Goal: Transaction & Acquisition: Purchase product/service

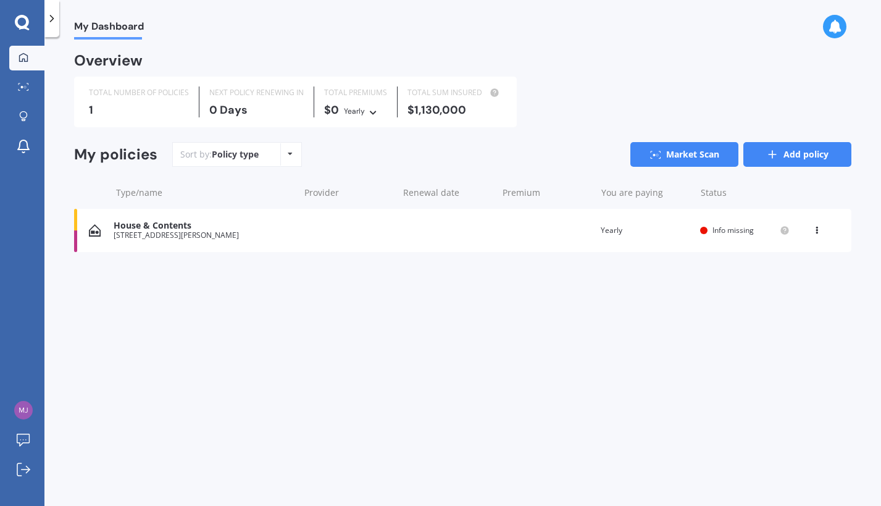
click at [830, 157] on link "Add policy" at bounding box center [797, 154] width 108 height 25
click at [23, 21] on icon at bounding box center [22, 23] width 15 height 16
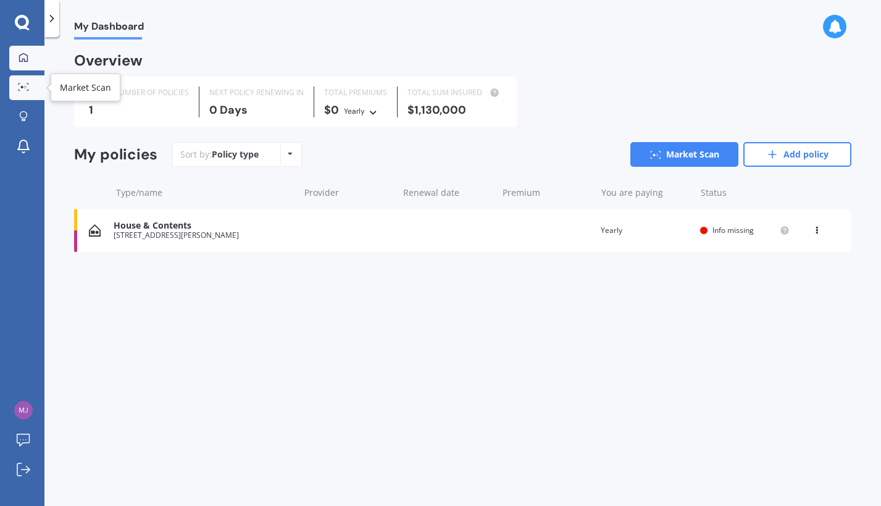
click at [23, 83] on icon at bounding box center [23, 87] width 11 height 8
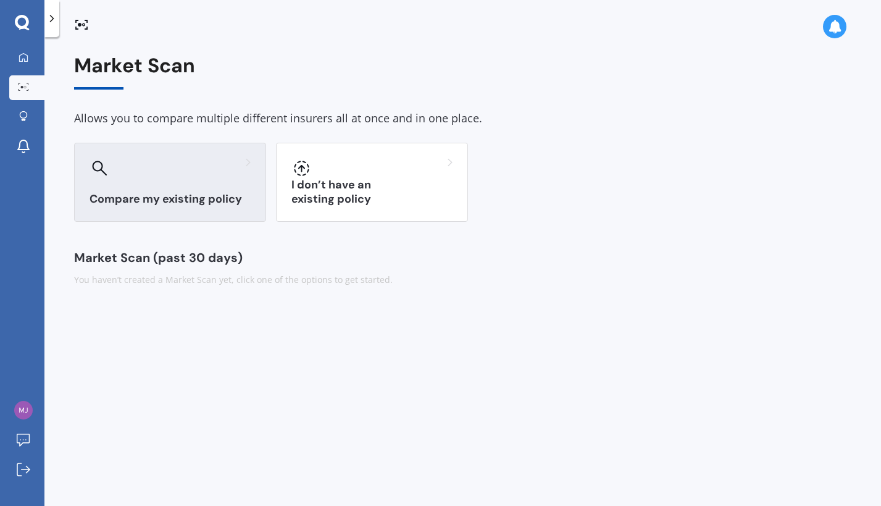
click at [198, 192] on h3 "Compare my existing policy" at bounding box center [169, 199] width 161 height 14
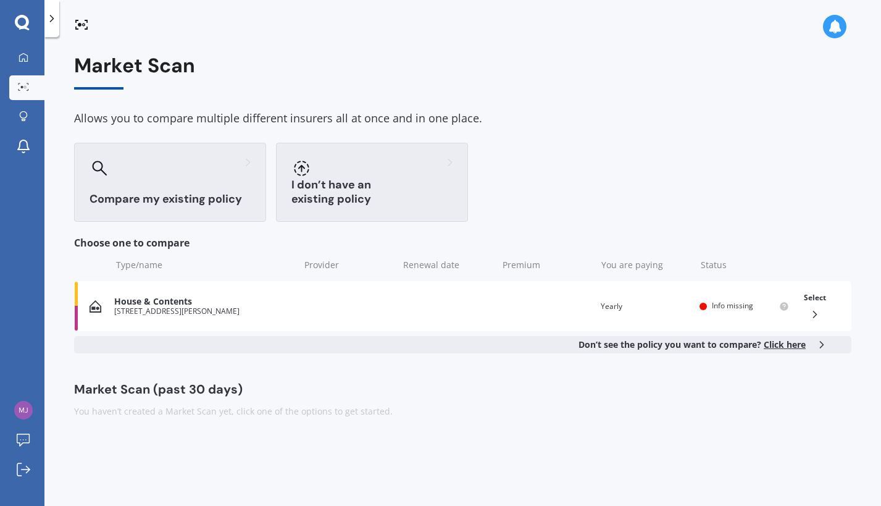
click at [341, 187] on div "I don’t have an existing policy" at bounding box center [372, 182] width 192 height 79
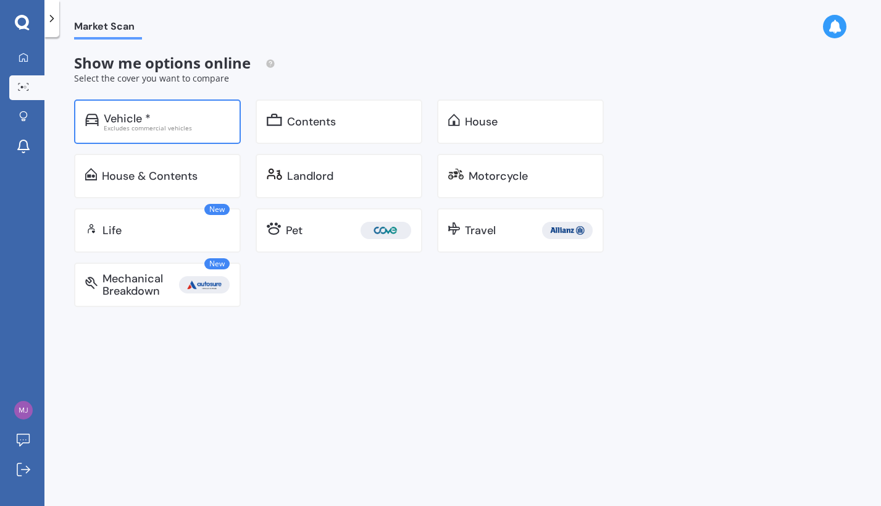
click at [164, 126] on div "Excludes commercial vehicles" at bounding box center [167, 128] width 126 height 6
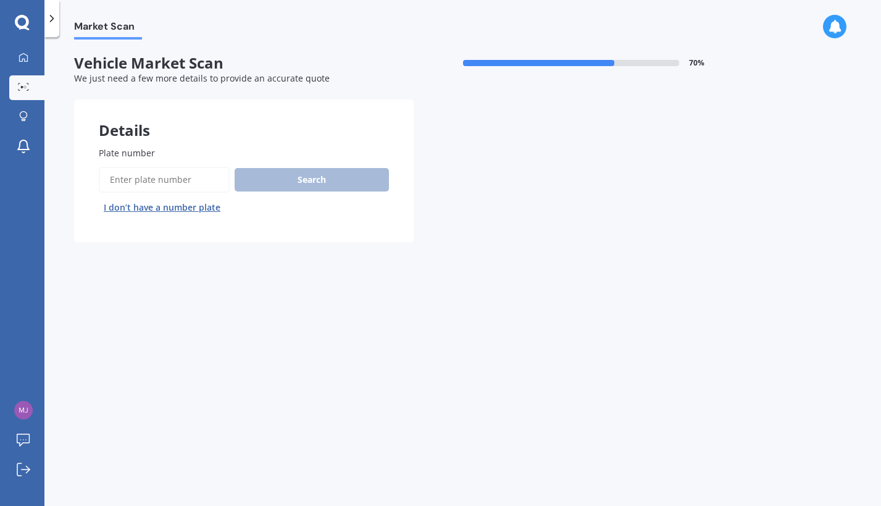
click at [155, 177] on input "Plate number" at bounding box center [164, 180] width 131 height 26
type input "ENB87"
click at [280, 183] on button "Search" at bounding box center [312, 179] width 154 height 23
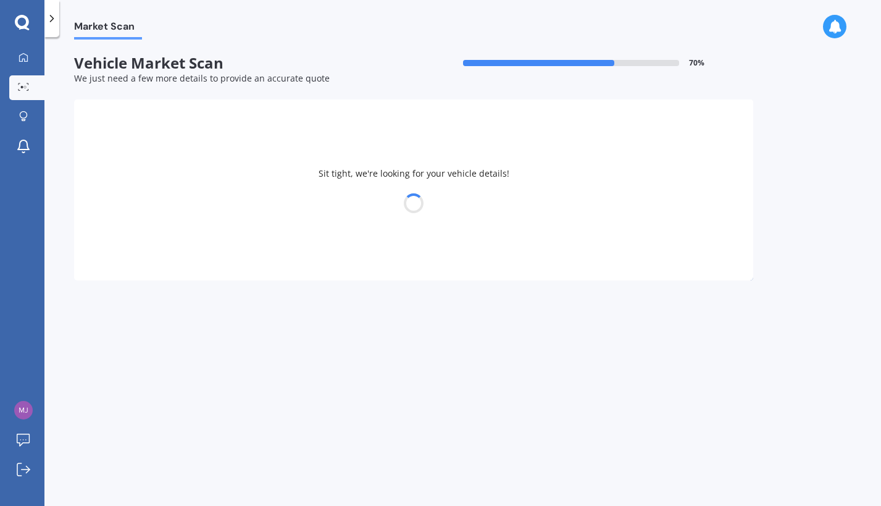
select select "LEXUS"
select select "22"
select select "01"
select select "1996"
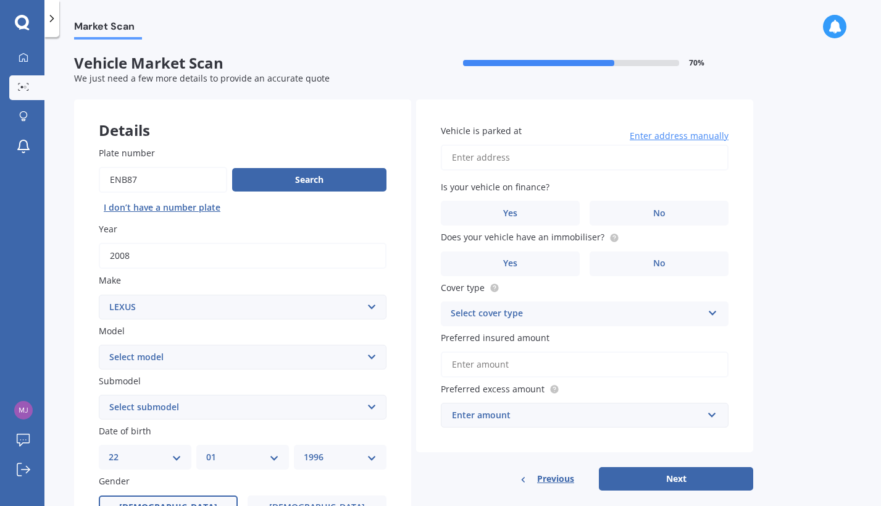
scroll to position [141, 0]
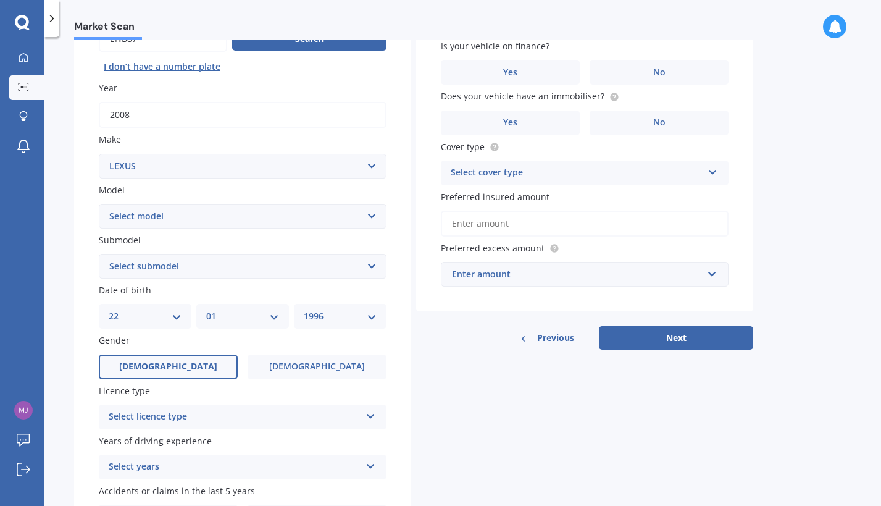
click at [99, 204] on select "Select model AS 460 CT 200 ES 300 ES 350 GS 250 GS 300 GS 350 GS 430 GS 450 GS …" at bounding box center [243, 216] width 288 height 25
select select "IS 250"
click option "IS 250" at bounding box center [0, 0] width 0 height 0
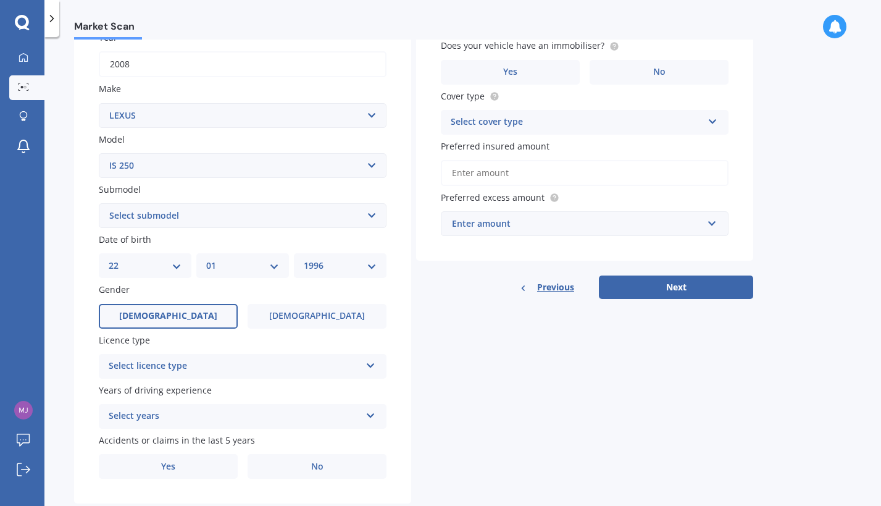
scroll to position [211, 0]
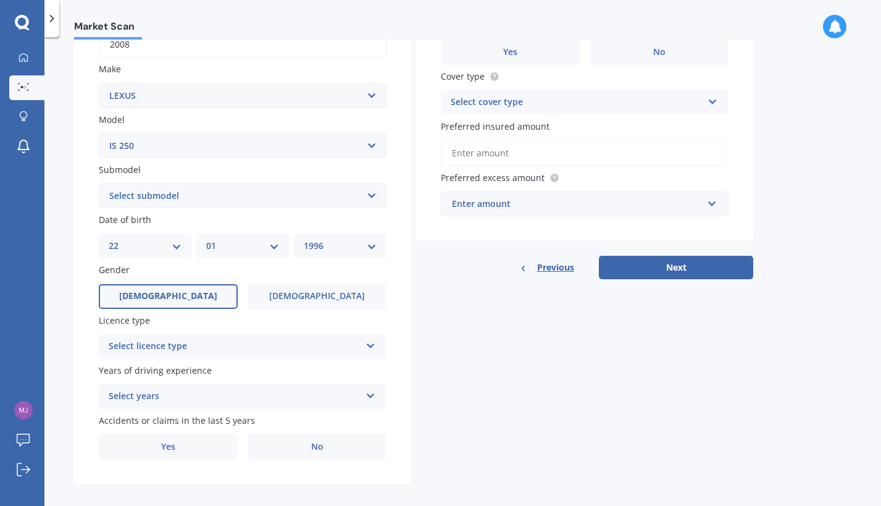
click at [125, 354] on div "Select licence type" at bounding box center [235, 346] width 252 height 15
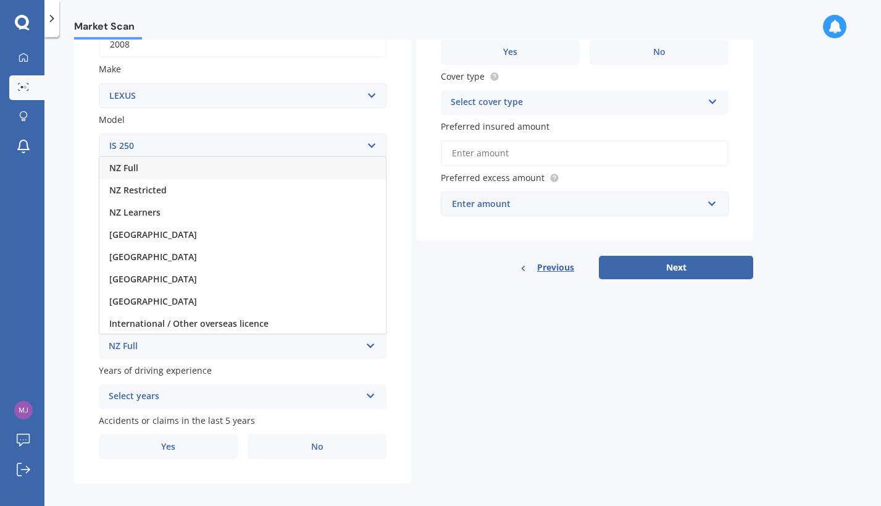
click at [148, 173] on div "NZ Full" at bounding box center [242, 168] width 286 height 22
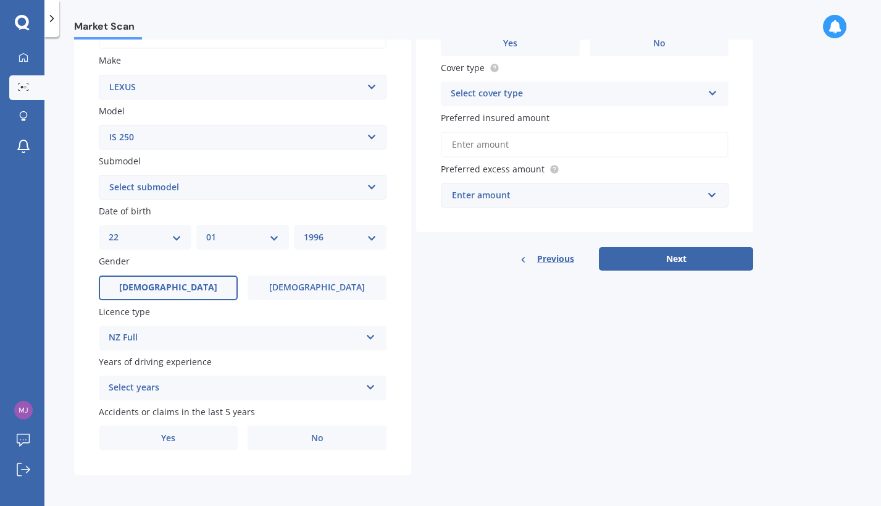
scroll to position [224, 0]
click at [130, 387] on div "Select years" at bounding box center [235, 386] width 252 height 15
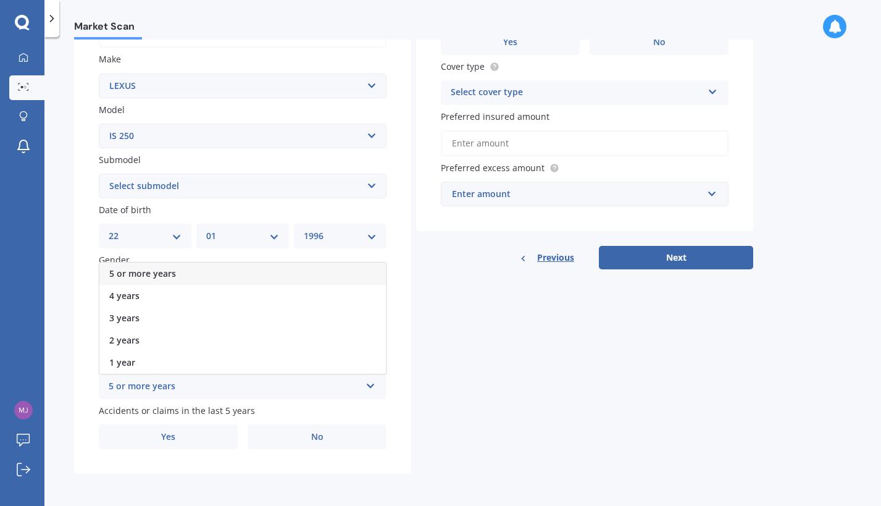
click at [136, 278] on span "5 or more years" at bounding box center [142, 273] width 67 height 12
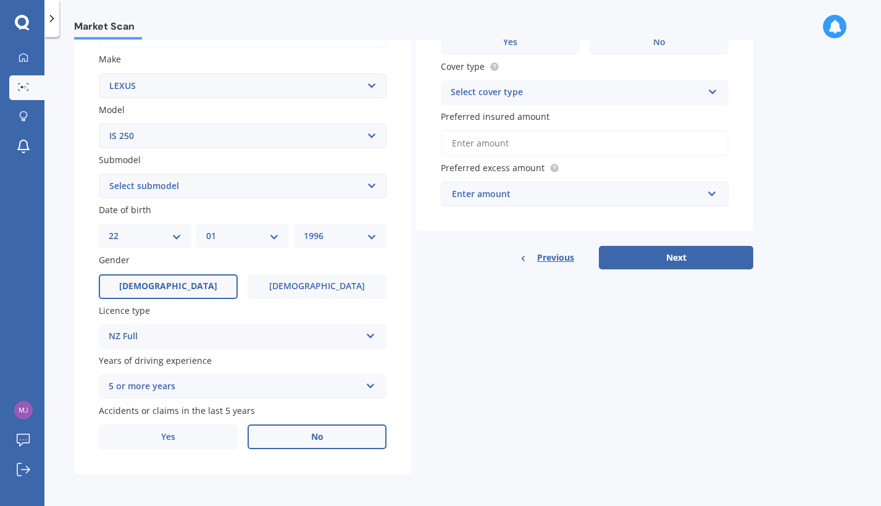
click at [290, 436] on label "No" at bounding box center [317, 436] width 139 height 25
click at [0, 0] on input "No" at bounding box center [0, 0] width 0 height 0
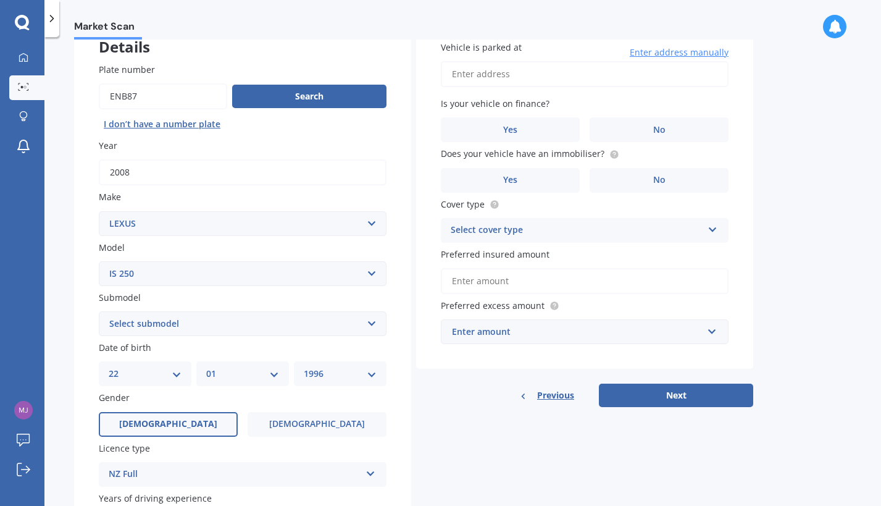
scroll to position [13, 0]
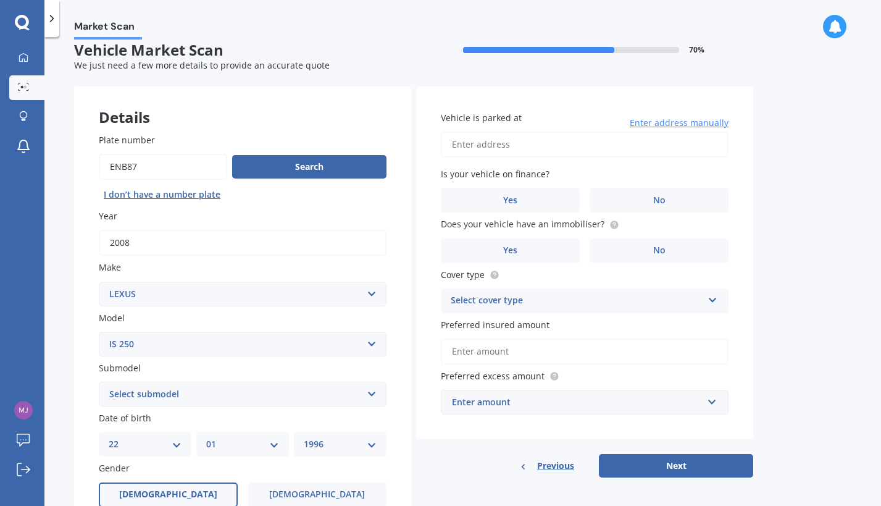
click at [512, 147] on input "Vehicle is parked at" at bounding box center [585, 144] width 288 height 26
type input "[STREET_ADDRESS][PERSON_NAME]"
click at [636, 206] on label "No" at bounding box center [658, 200] width 139 height 25
click at [0, 0] on input "No" at bounding box center [0, 0] width 0 height 0
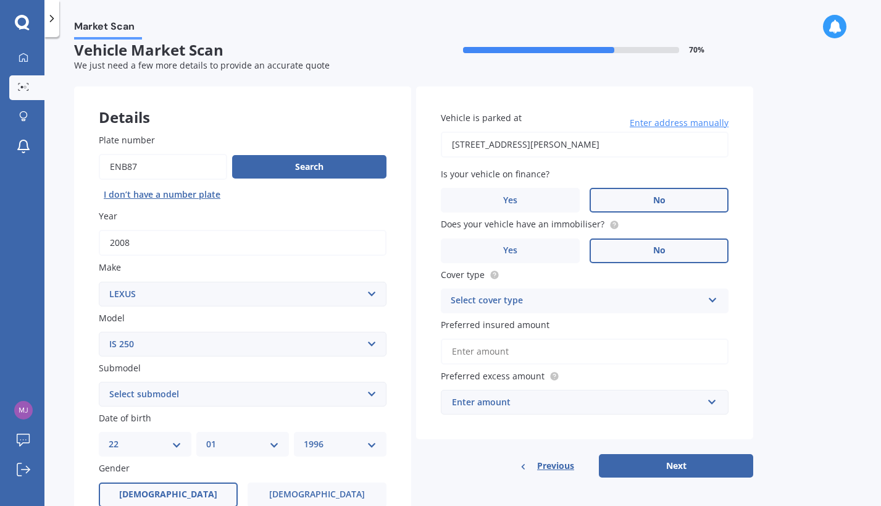
click at [632, 253] on label "No" at bounding box center [658, 250] width 139 height 25
click at [0, 0] on input "No" at bounding box center [0, 0] width 0 height 0
click at [612, 304] on div "Select cover type" at bounding box center [577, 300] width 252 height 15
click at [507, 323] on span "Comprehensive" at bounding box center [483, 324] width 65 height 12
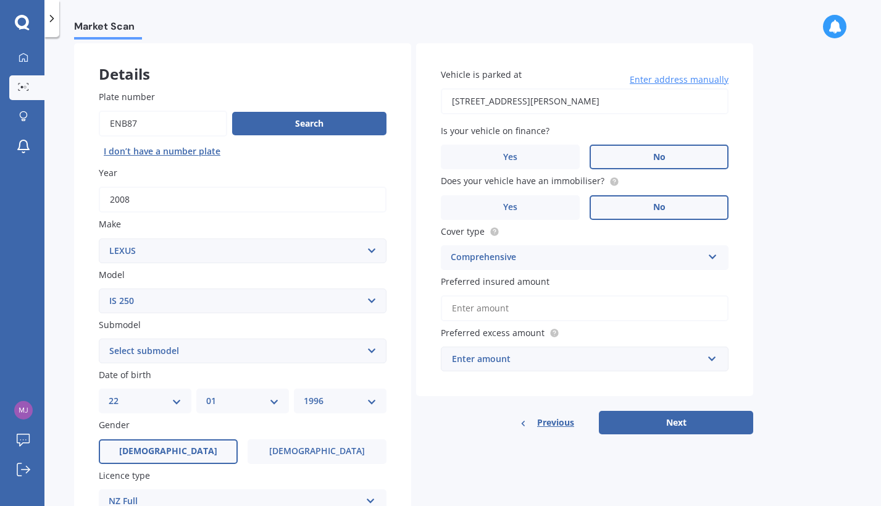
scroll to position [83, 0]
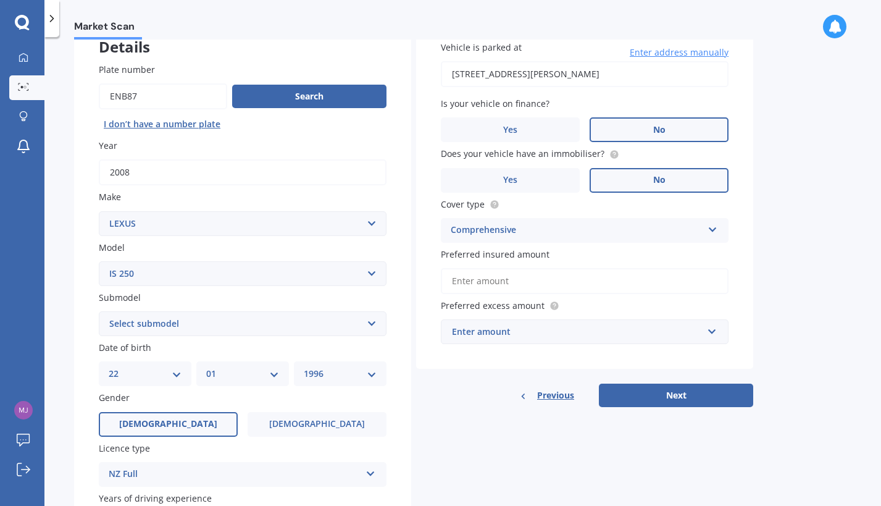
click at [524, 332] on div "Enter amount" at bounding box center [577, 332] width 251 height 14
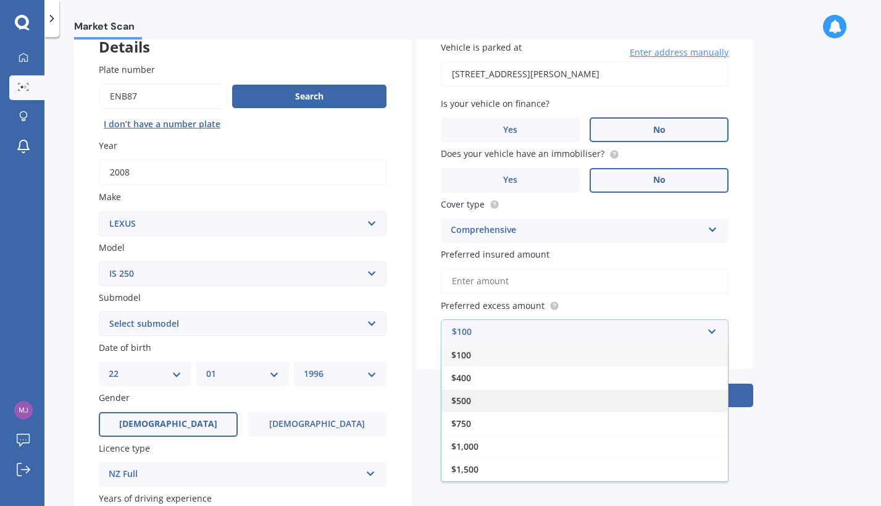
click at [482, 396] on div "$500" at bounding box center [584, 400] width 286 height 23
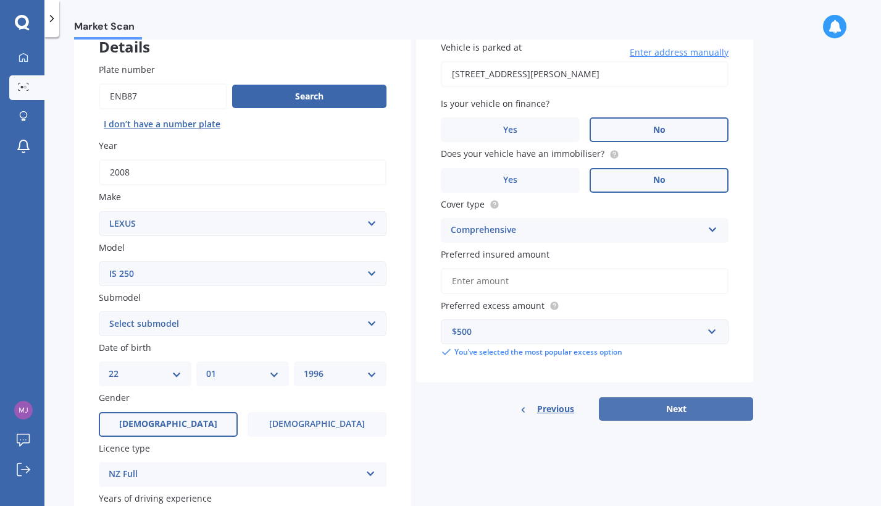
click at [670, 412] on button "Next" at bounding box center [676, 408] width 154 height 23
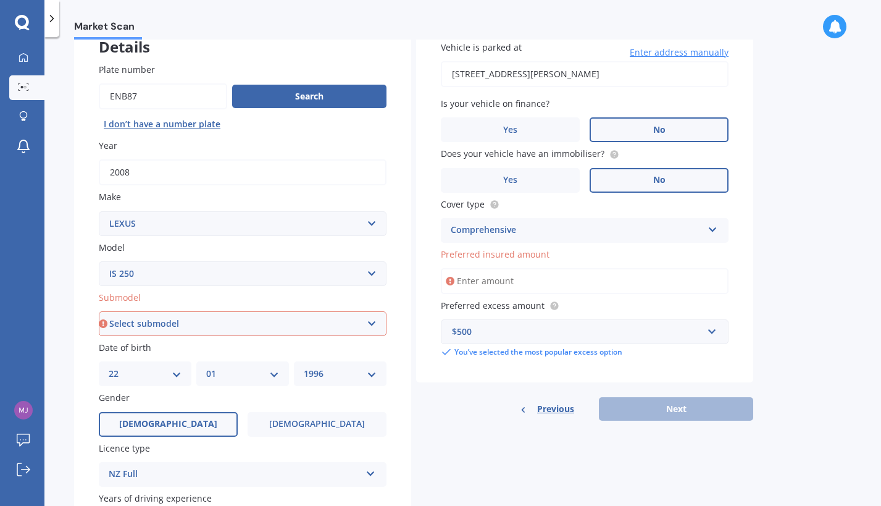
click at [504, 289] on input "Preferred insured amount" at bounding box center [585, 281] width 288 height 26
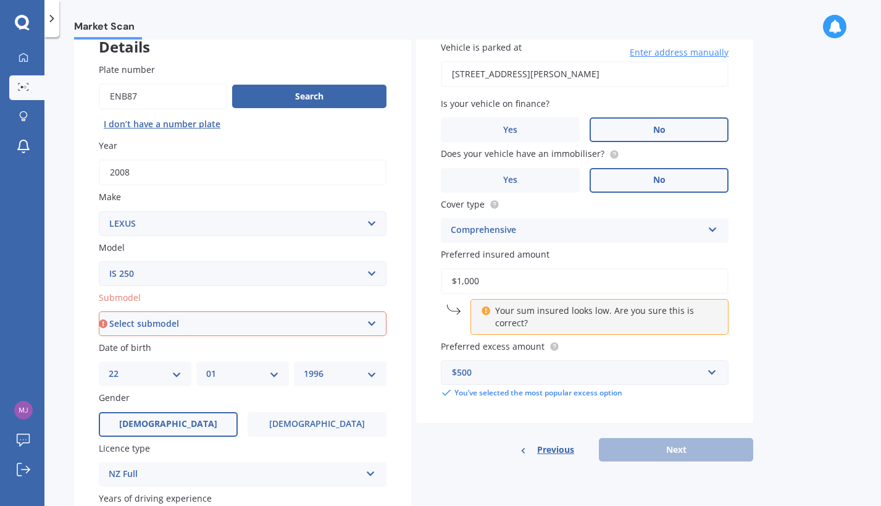
type input "$1,000"
click at [99, 311] on select "Select submodel (All)" at bounding box center [243, 323] width 288 height 25
select select "(ALL)"
click option "(All)" at bounding box center [0, 0] width 0 height 0
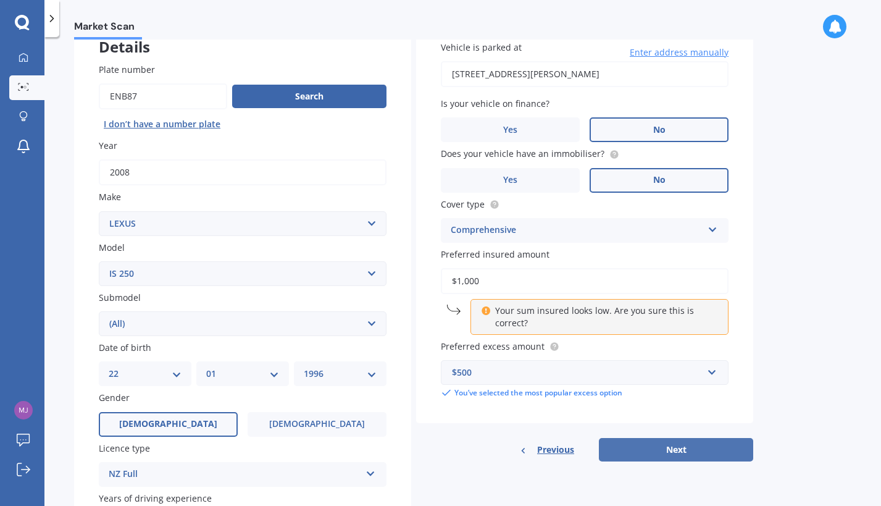
click at [676, 456] on button "Next" at bounding box center [676, 449] width 154 height 23
select select "22"
select select "01"
select select "1996"
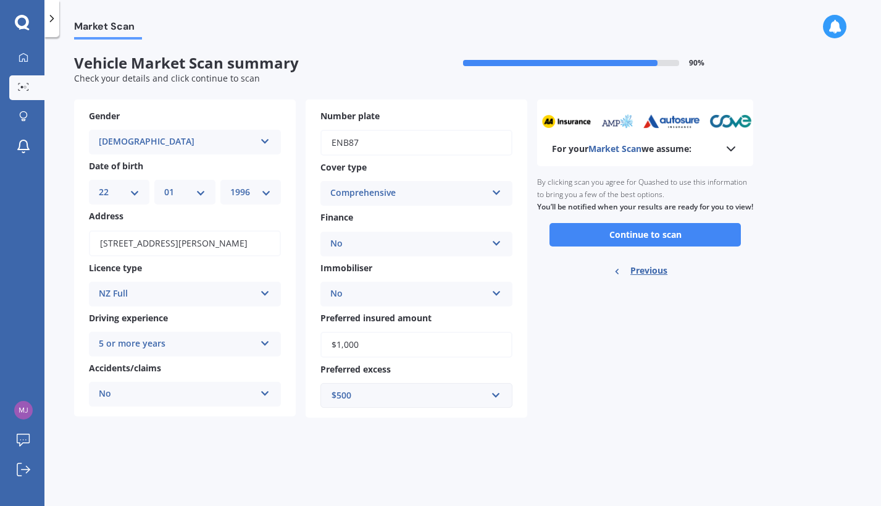
scroll to position [0, 0]
click at [642, 246] on button "Continue to scan" at bounding box center [644, 234] width 191 height 23
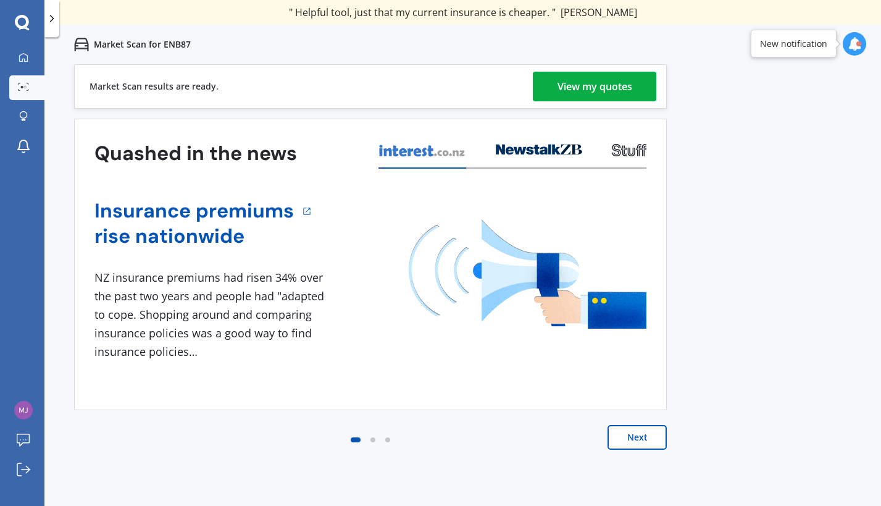
click at [603, 78] on div "View my quotes" at bounding box center [594, 87] width 75 height 30
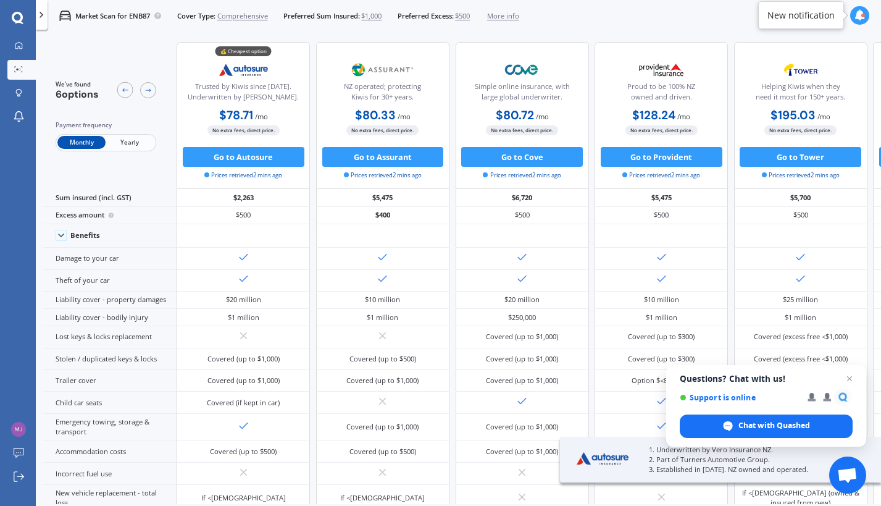
click at [135, 147] on span "Yearly" at bounding box center [130, 142] width 48 height 13
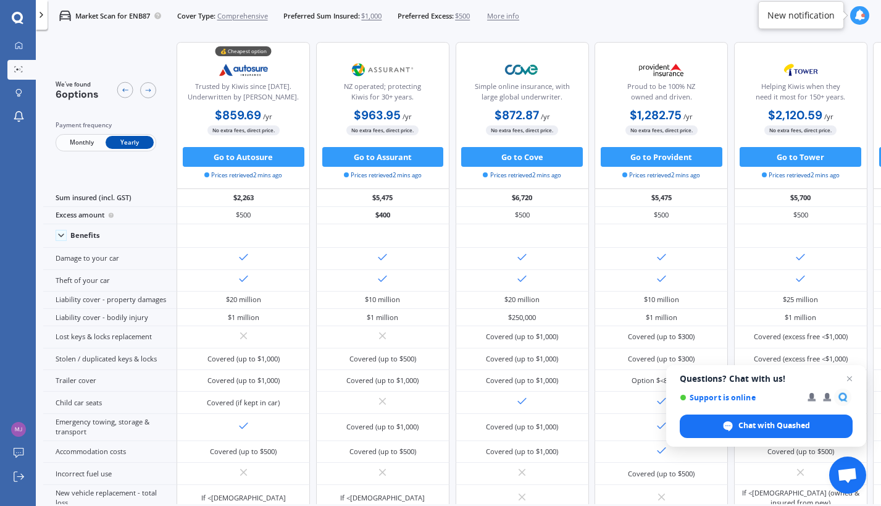
click at [370, 17] on span "$1,000" at bounding box center [371, 16] width 20 height 10
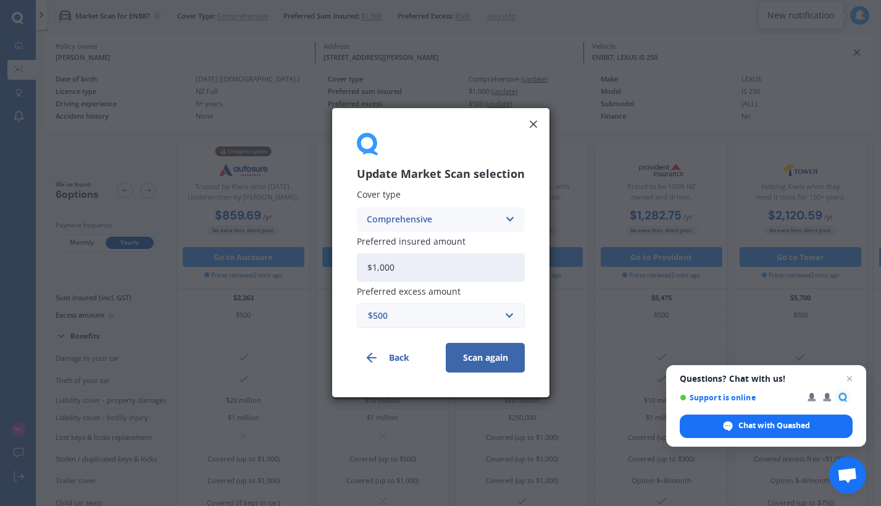
click at [430, 270] on input "$1,000" at bounding box center [441, 267] width 168 height 28
drag, startPoint x: 428, startPoint y: 270, endPoint x: 256, endPoint y: 260, distance: 173.1
click at [357, 260] on input "$1,000" at bounding box center [441, 267] width 168 height 28
drag, startPoint x: 415, startPoint y: 265, endPoint x: 249, endPoint y: 260, distance: 166.7
click at [357, 260] on input "$8,000" at bounding box center [441, 267] width 168 height 28
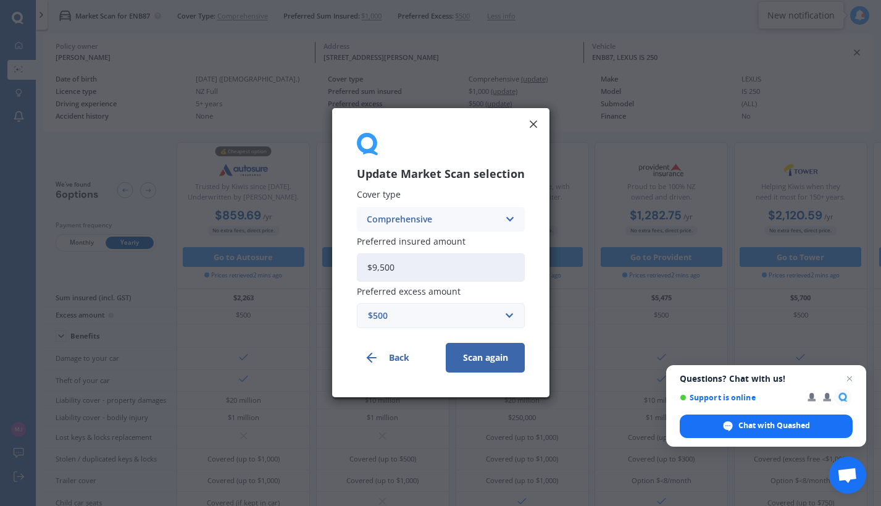
type input "$9,500"
click at [486, 357] on button "Scan again" at bounding box center [485, 358] width 79 height 30
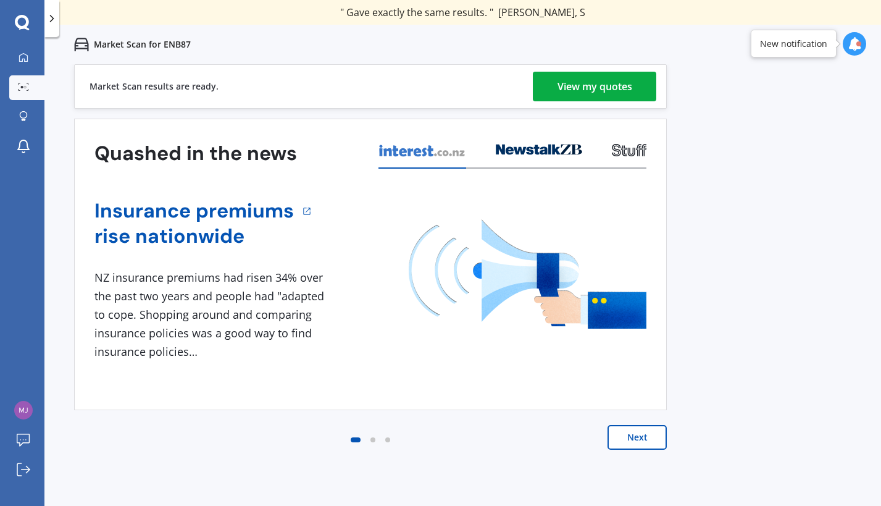
click at [585, 80] on div "View my quotes" at bounding box center [594, 87] width 75 height 30
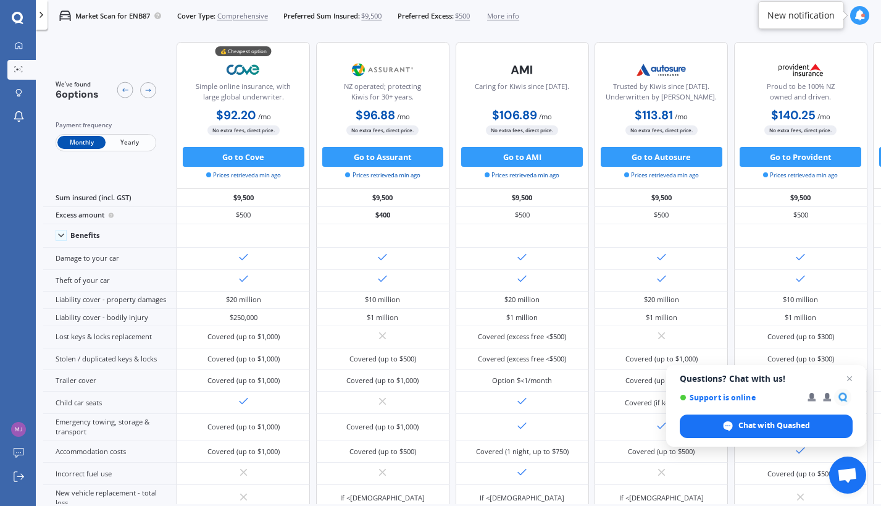
click at [139, 138] on span "Yearly" at bounding box center [130, 142] width 48 height 13
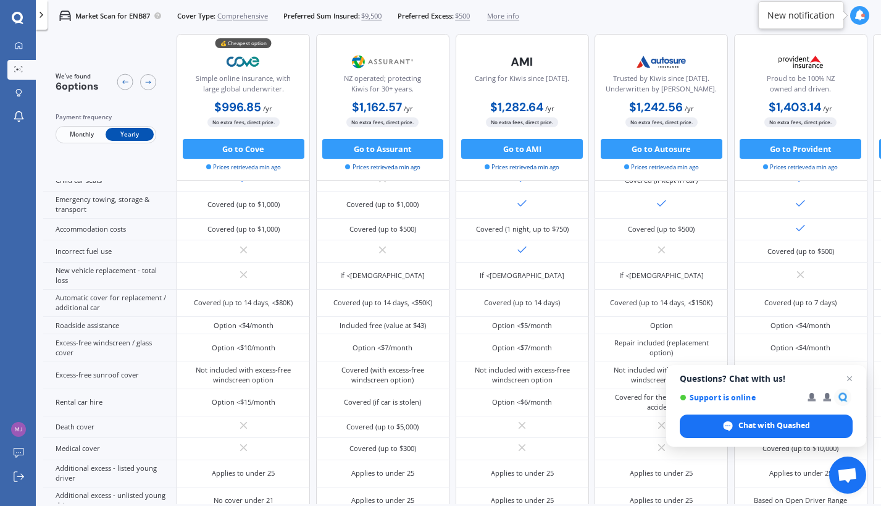
scroll to position [434, 0]
